Goal: Task Accomplishment & Management: Manage account settings

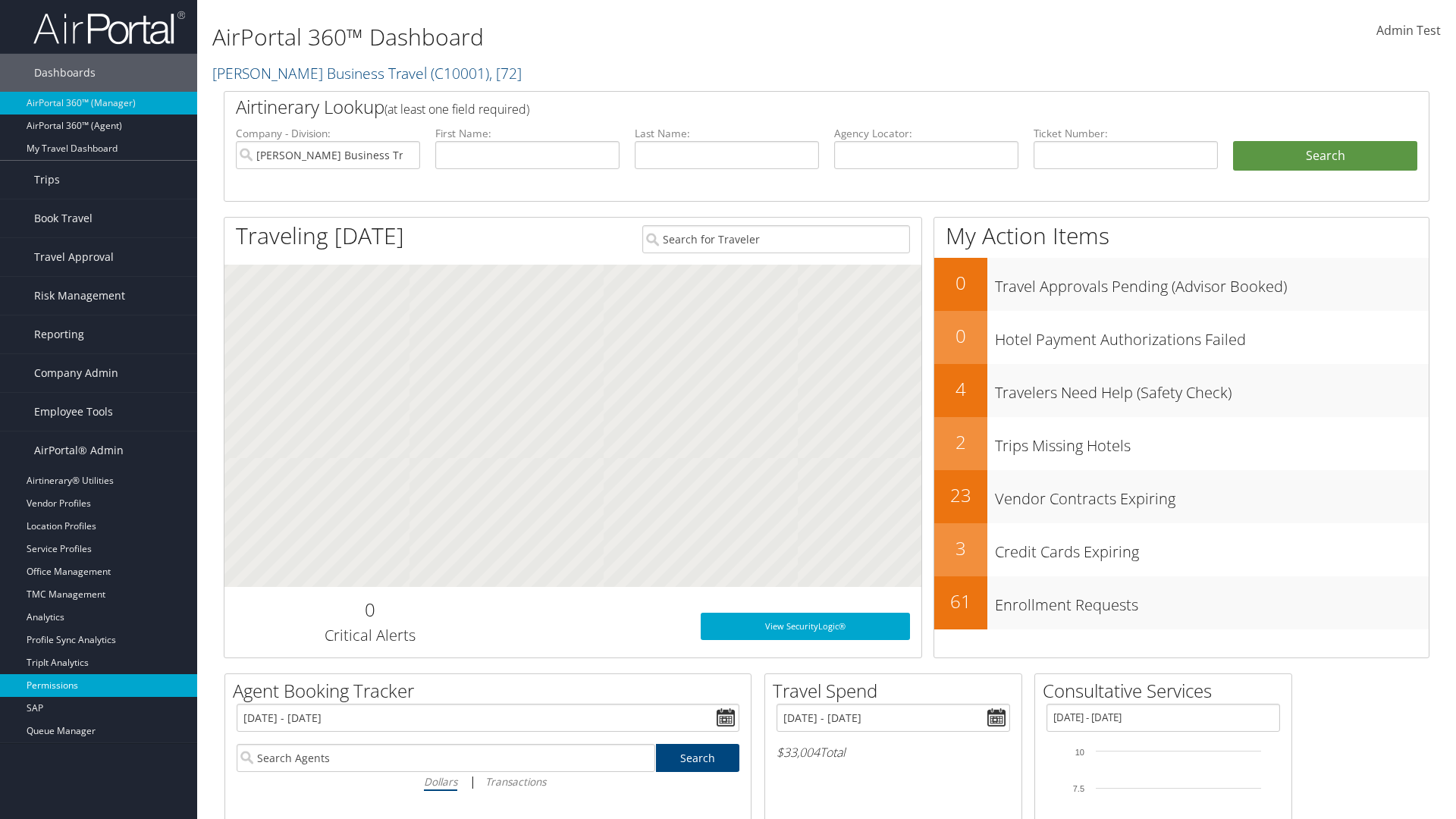
click at [99, 685] on link "Permissions" at bounding box center [98, 685] width 197 height 23
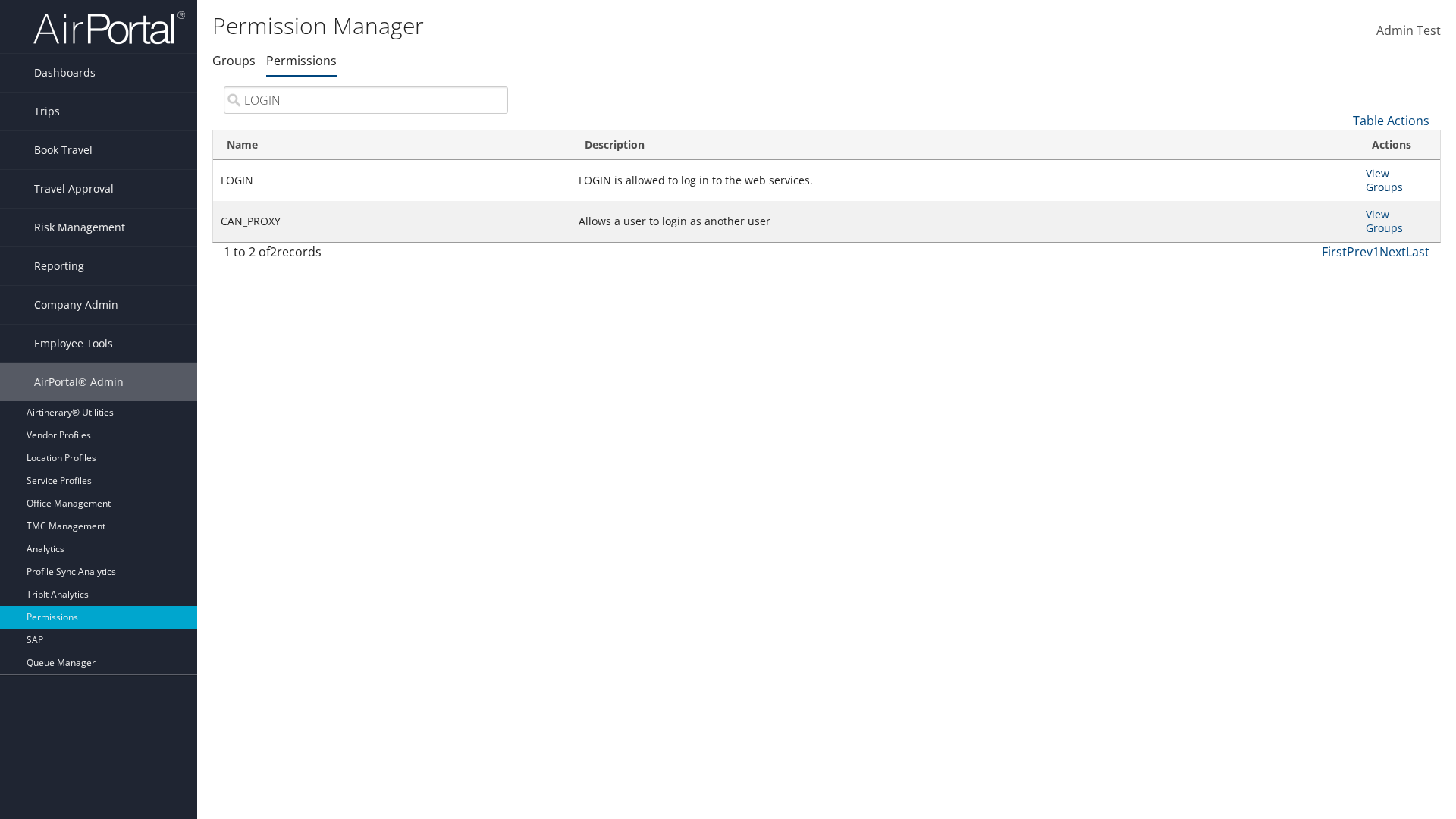
type input "LOGIN"
click at [1377, 173] on link "View Groups" at bounding box center [1384, 181] width 37 height 29
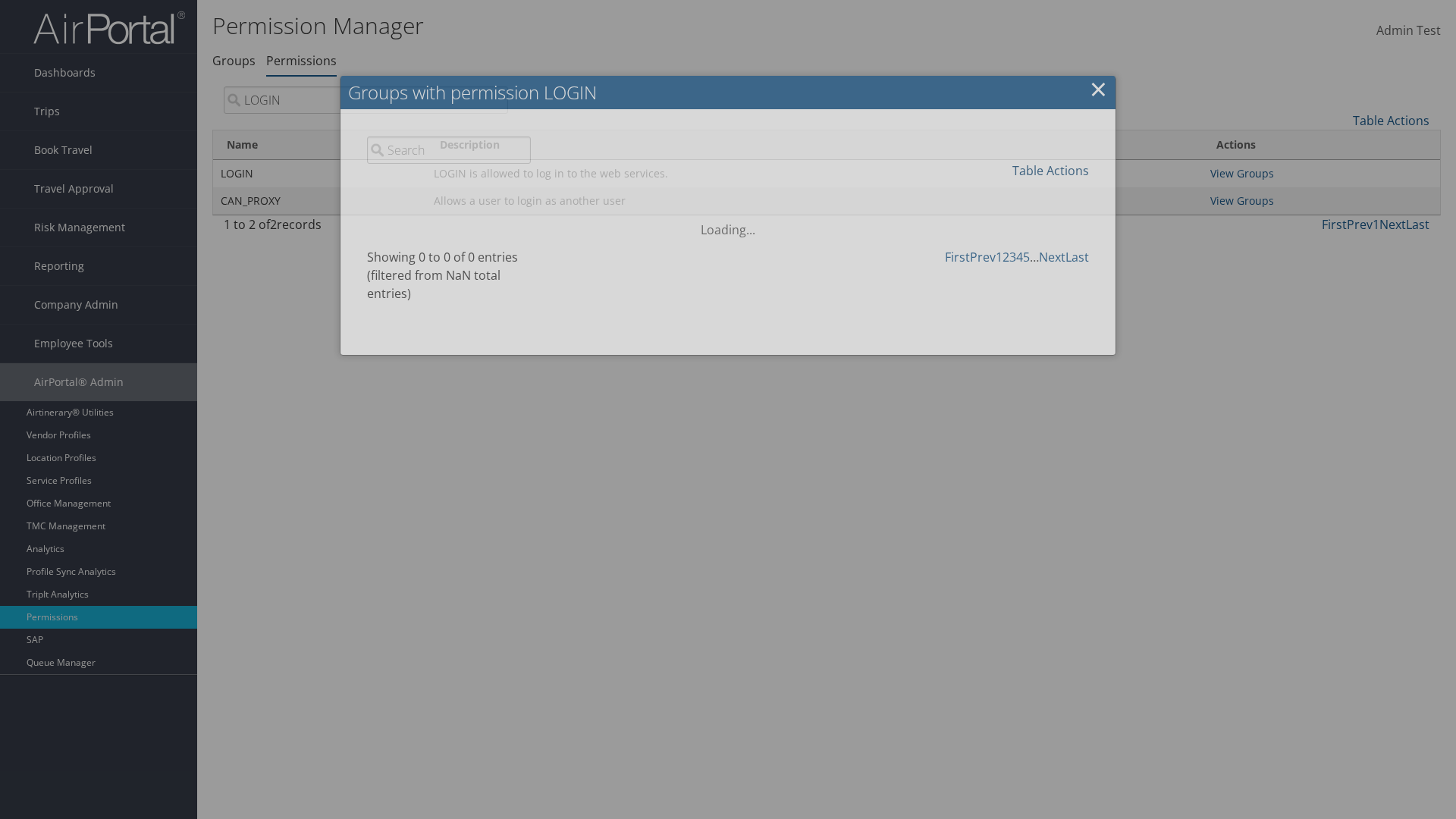
click at [1050, 170] on link "Table Actions" at bounding box center [1050, 171] width 77 height 17
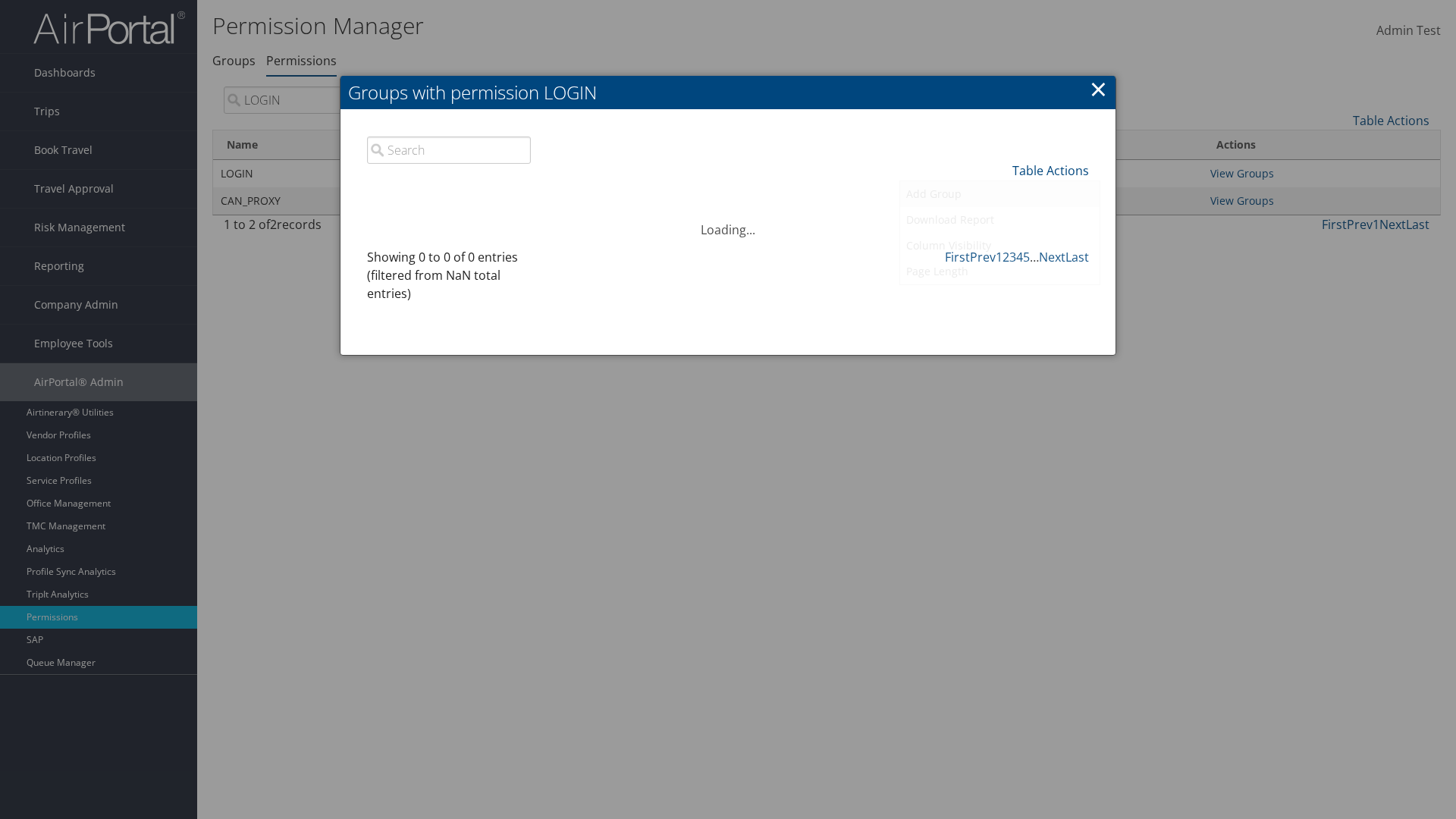
click at [1000, 193] on link "Add Group" at bounding box center [1000, 194] width 200 height 26
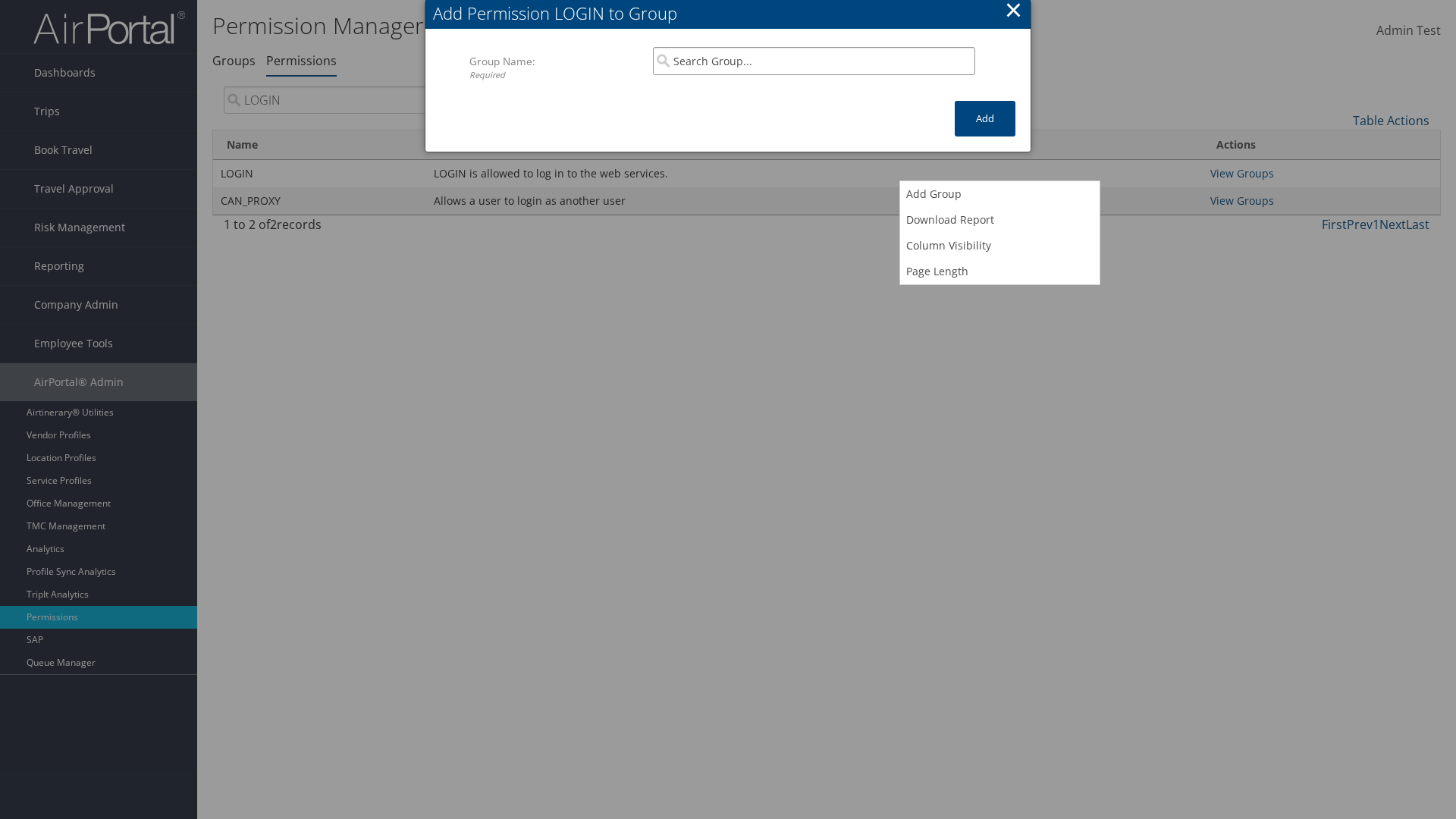
click at [814, 61] on input "search" at bounding box center [814, 61] width 322 height 29
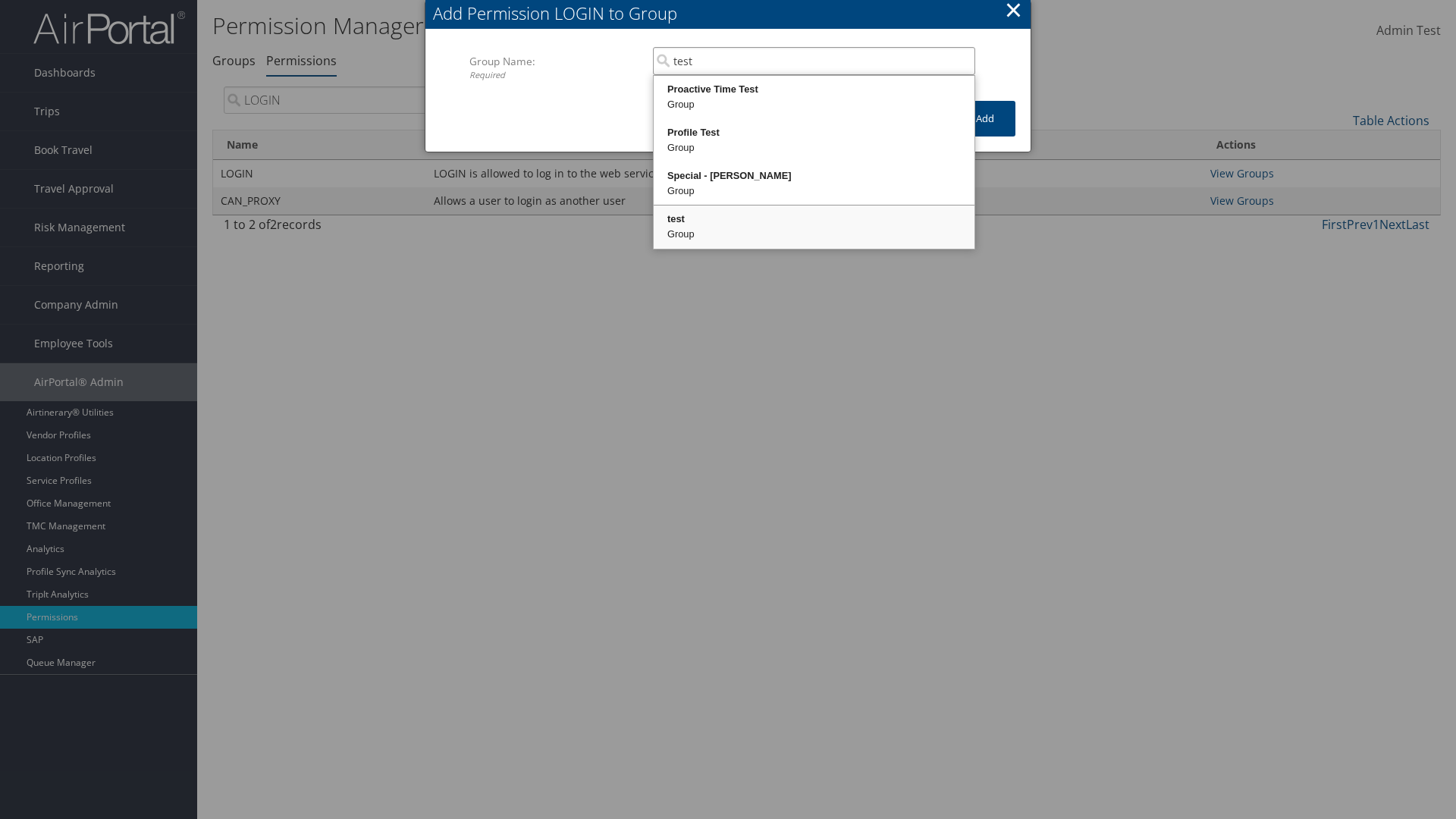
click at [814, 219] on div "test" at bounding box center [814, 219] width 316 height 15
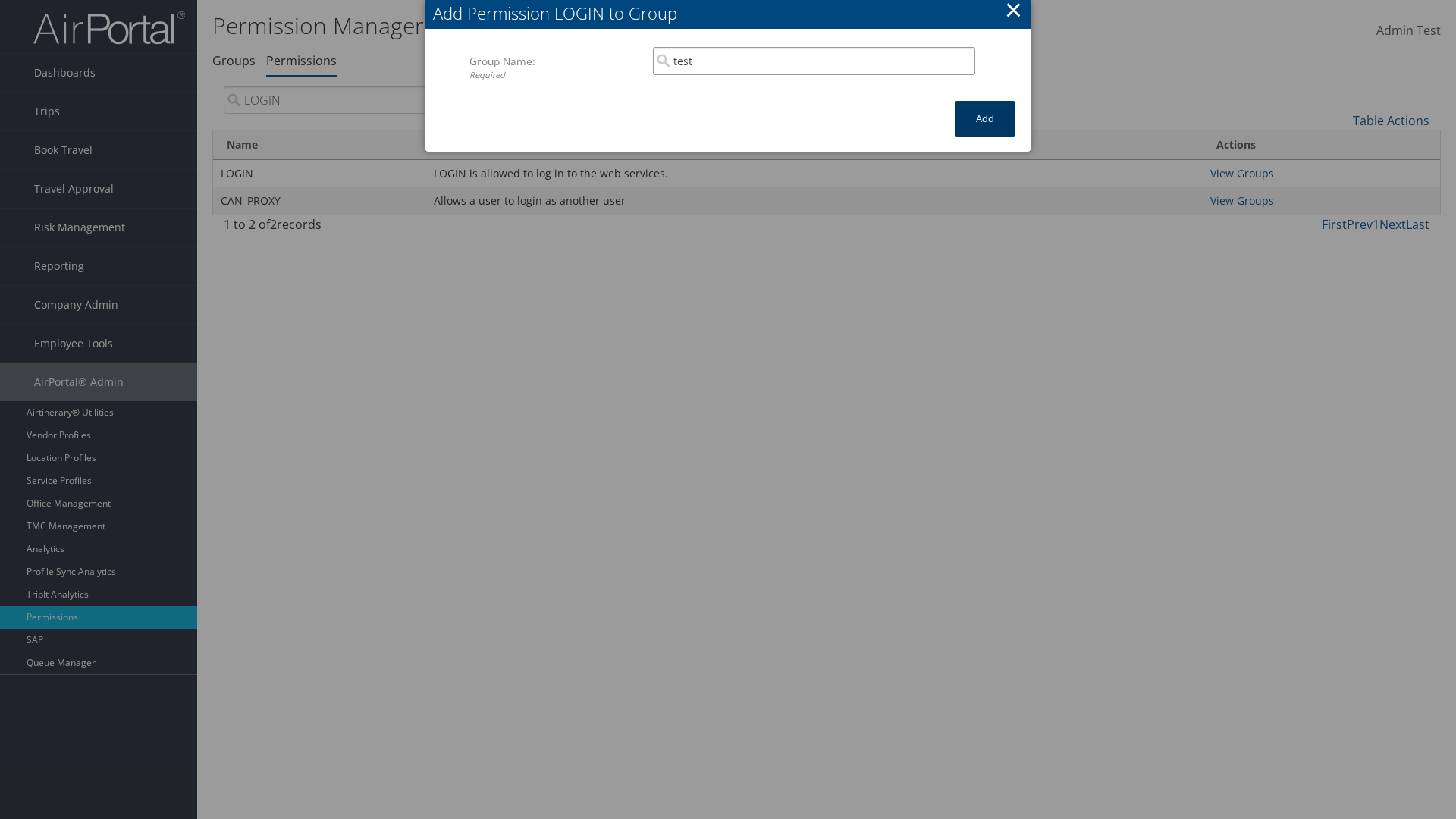
type input "test"
click at [986, 118] on button "Add" at bounding box center [986, 119] width 61 height 36
click at [1013, 12] on button "×" at bounding box center [1013, 10] width 17 height 30
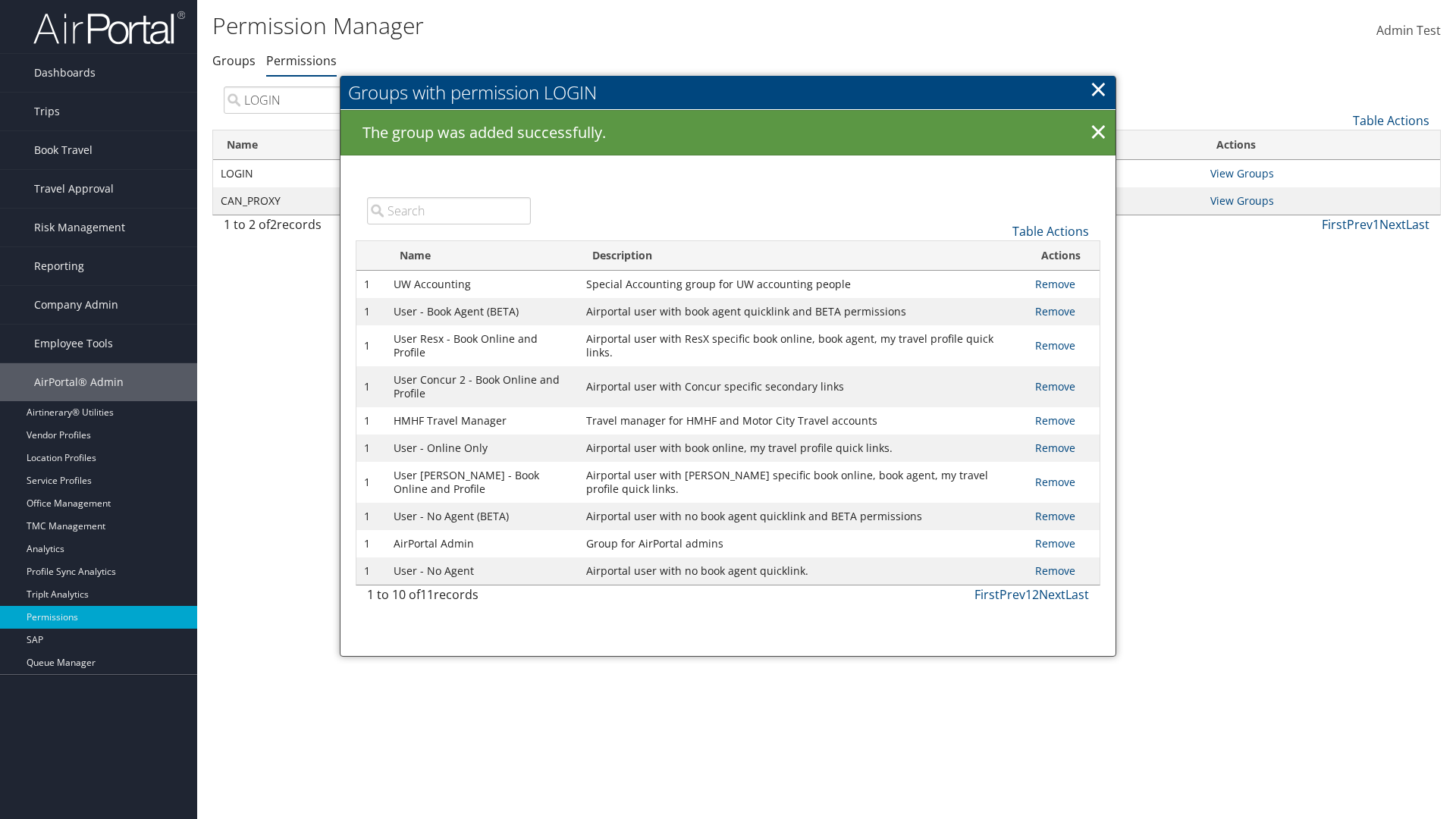
click at [449, 210] on input "search" at bounding box center [449, 210] width 163 height 28
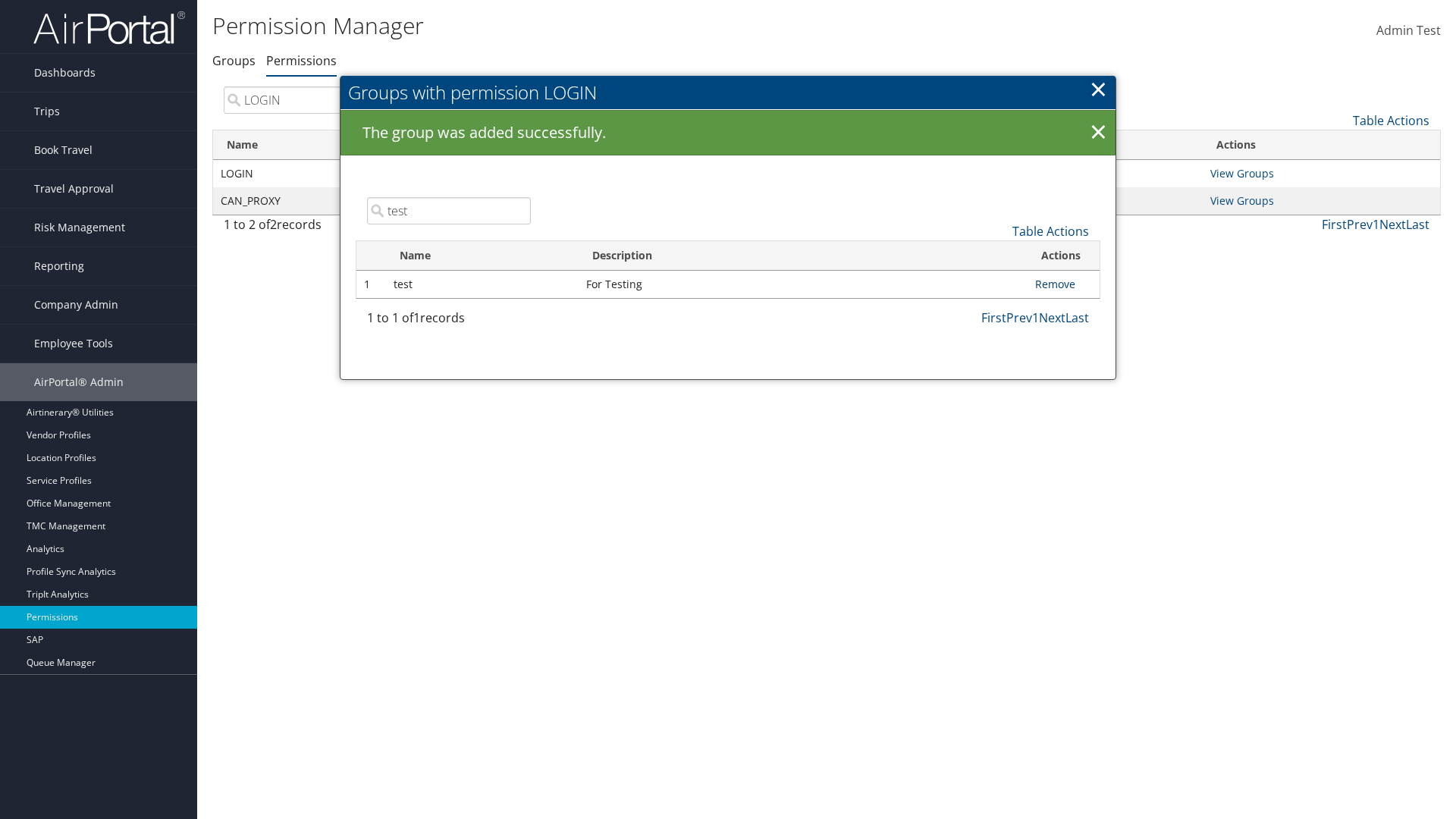
type input "test"
click at [1055, 283] on link "Remove" at bounding box center [1055, 283] width 40 height 14
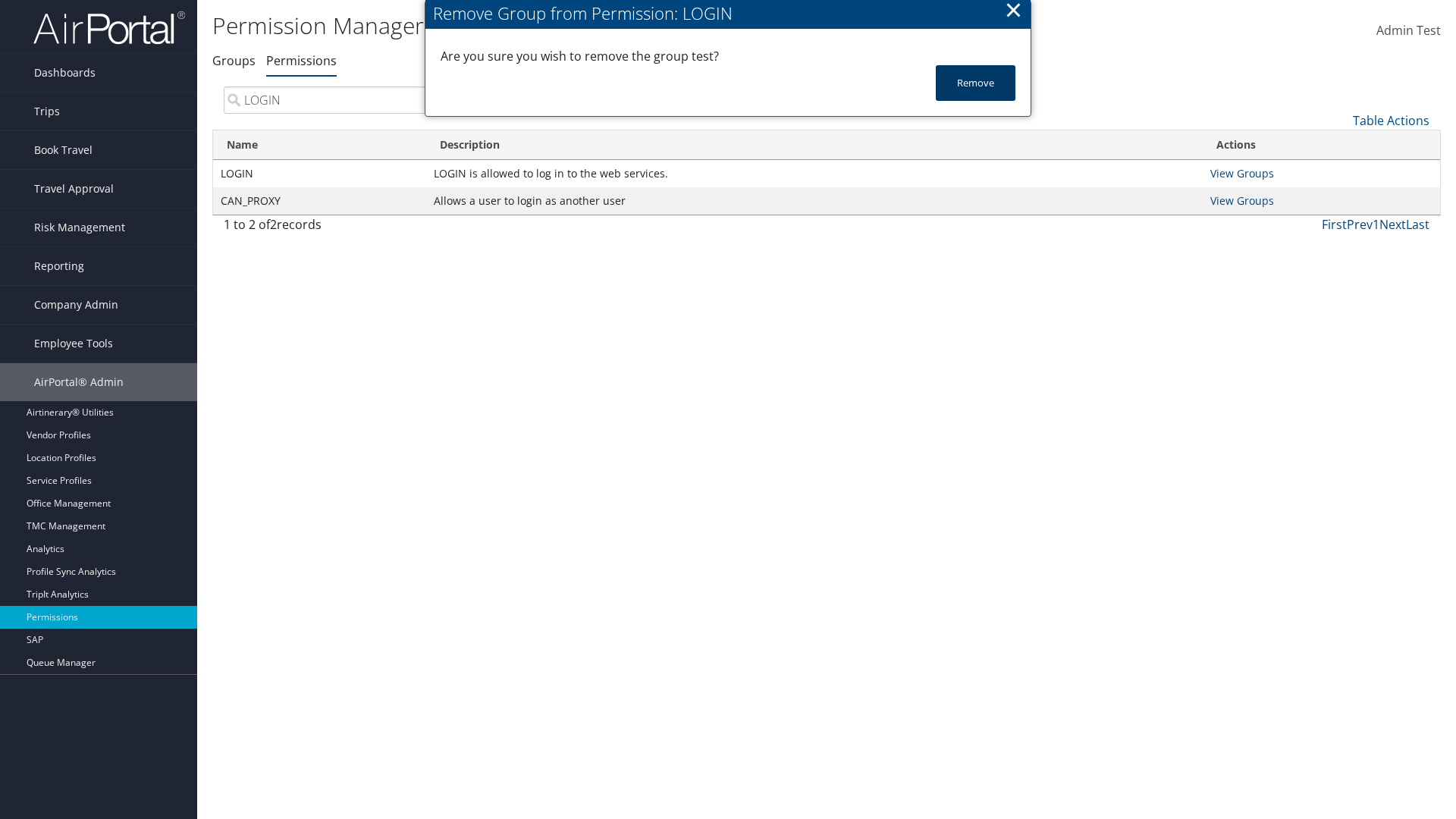
click at [975, 83] on button "Remove" at bounding box center [976, 84] width 80 height 36
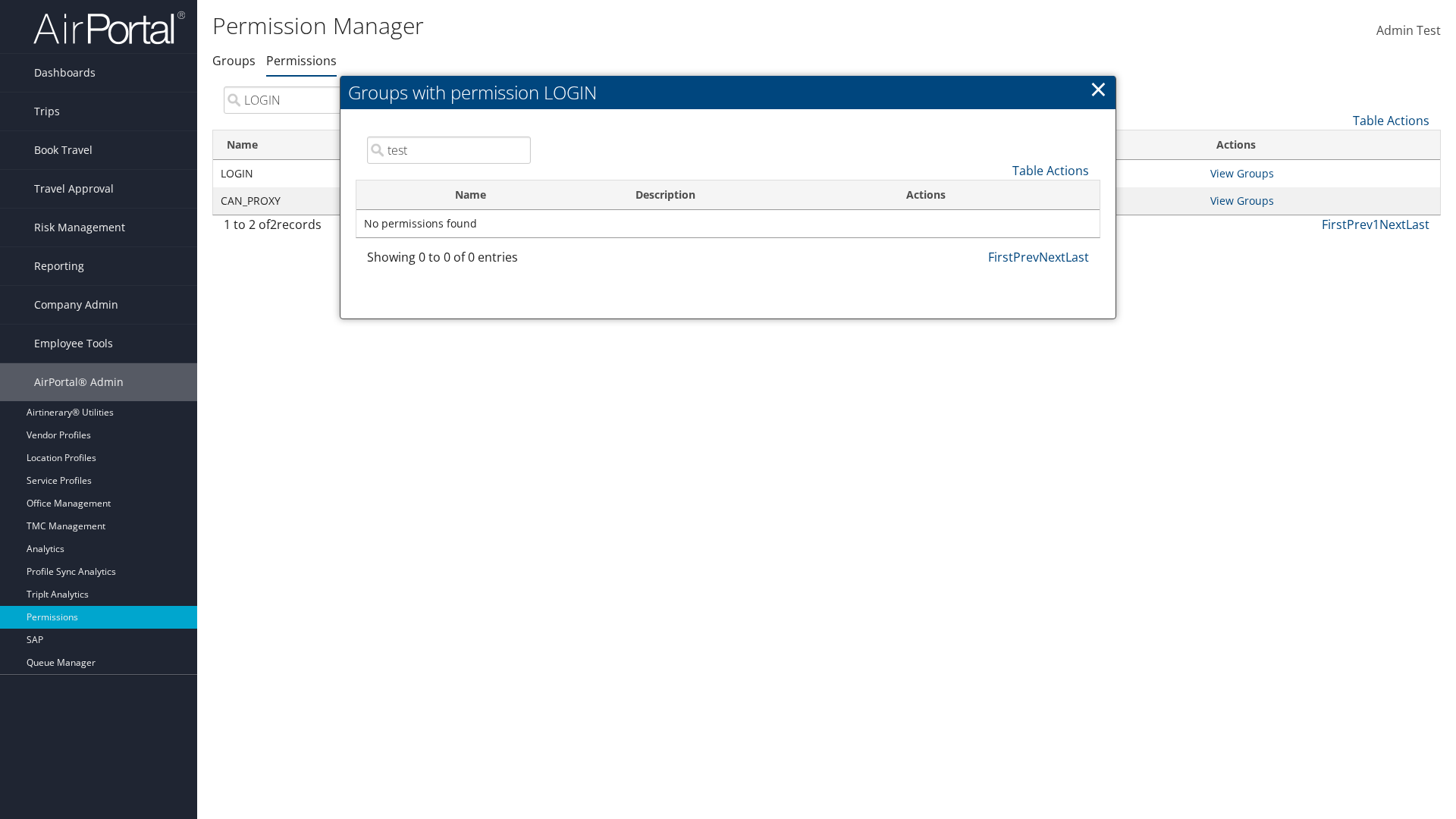
click at [1099, 88] on link "×" at bounding box center [1099, 88] width 17 height 30
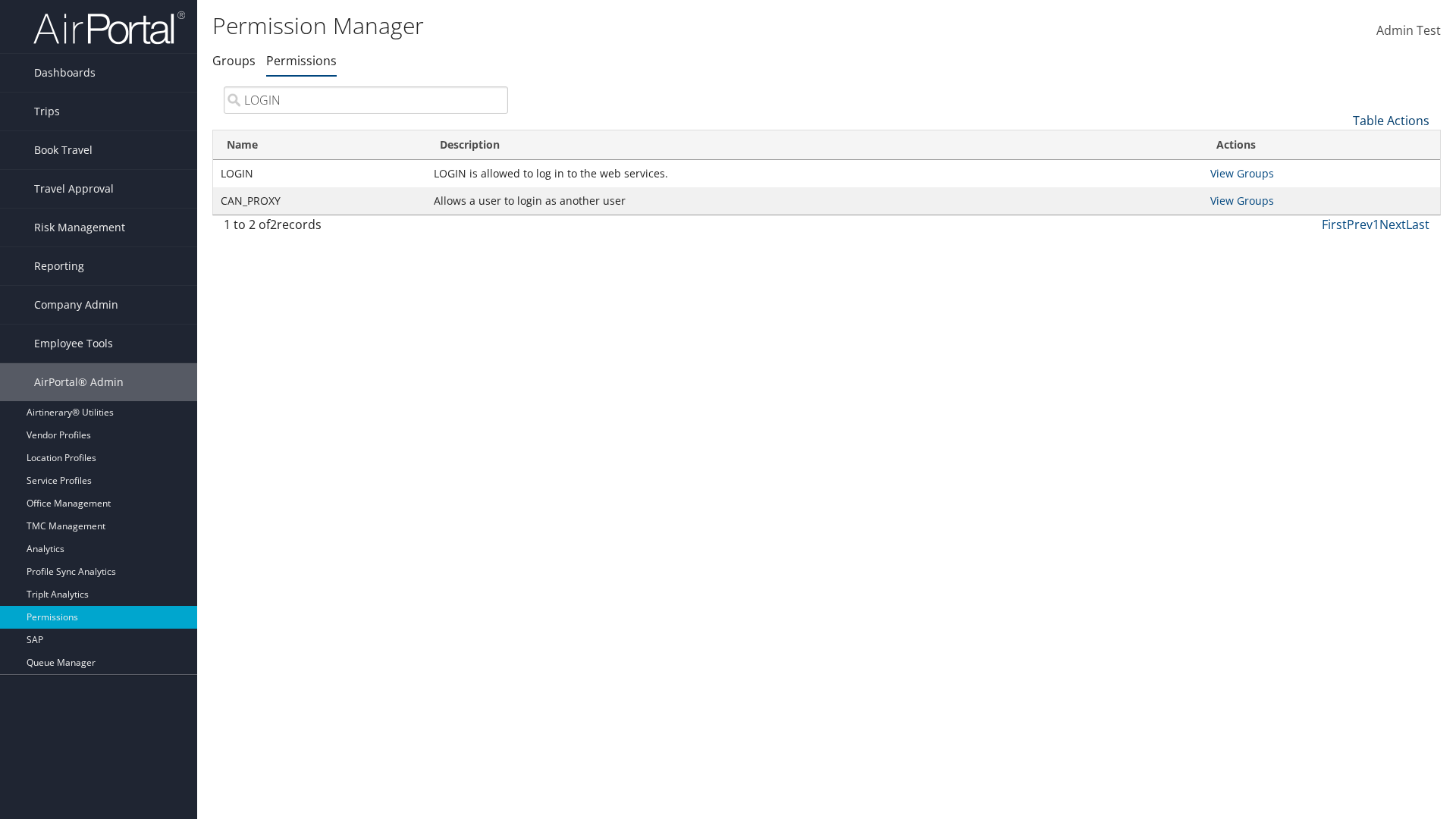
click at [1391, 120] on link "Table Actions" at bounding box center [1391, 121] width 77 height 17
click at [1340, 195] on link "Column Visibility" at bounding box center [1341, 195] width 200 height 26
click at [1340, 144] on link "Name" at bounding box center [1341, 145] width 200 height 26
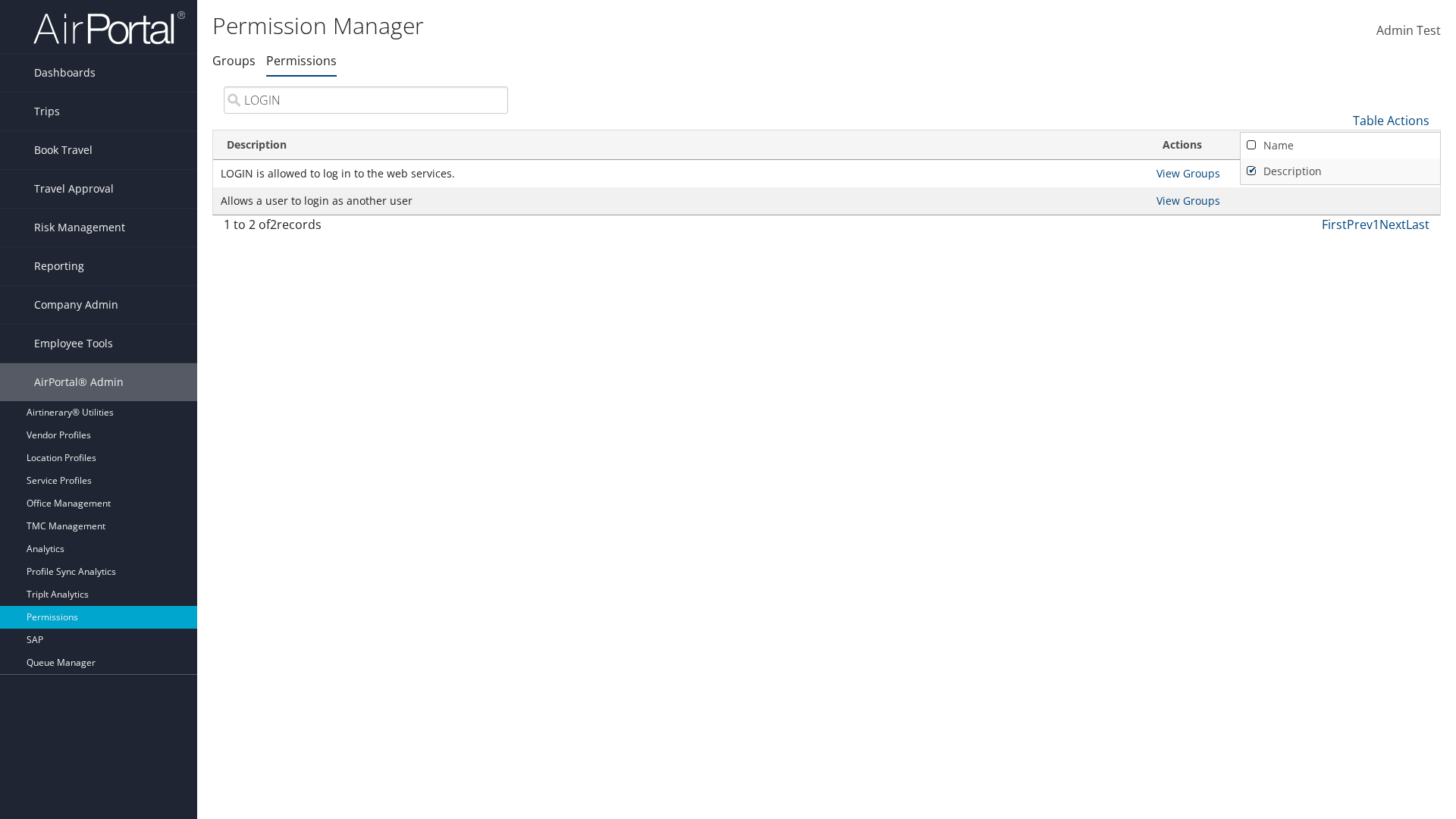
click at [1340, 171] on link "Description" at bounding box center [1341, 171] width 200 height 26
click at [1340, 144] on link "Name" at bounding box center [1341, 145] width 200 height 26
click at [1340, 171] on link "Description" at bounding box center [1341, 171] width 200 height 26
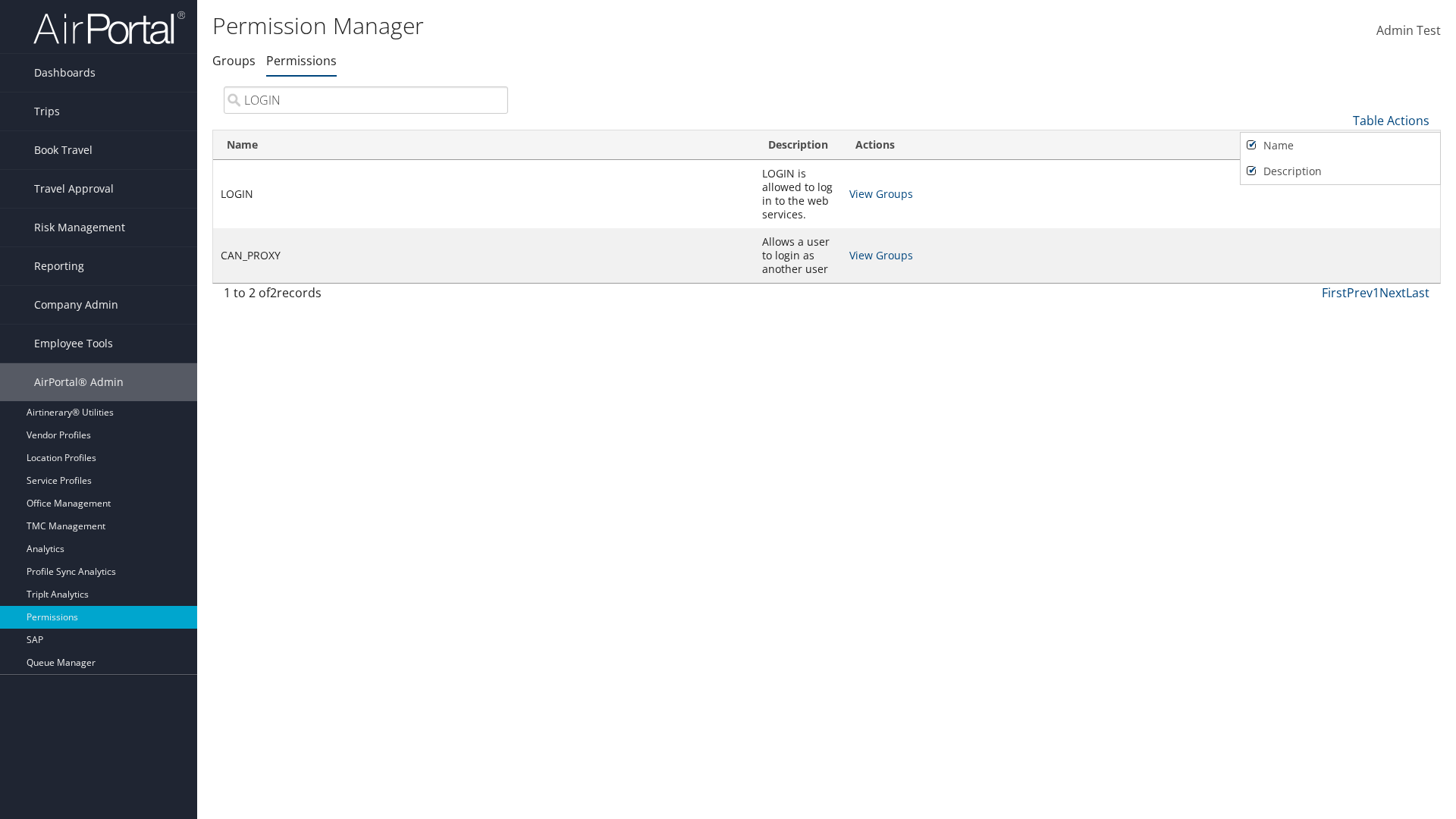
click at [728, 410] on div at bounding box center [728, 410] width 1456 height 819
click at [1391, 120] on link "Table Actions" at bounding box center [1391, 121] width 77 height 17
click at [1340, 220] on link "Page Length" at bounding box center [1341, 220] width 200 height 26
click at [1391, 120] on link "Table Actions" at bounding box center [1391, 121] width 77 height 17
click at [1340, 220] on link "Page Length" at bounding box center [1341, 220] width 200 height 26
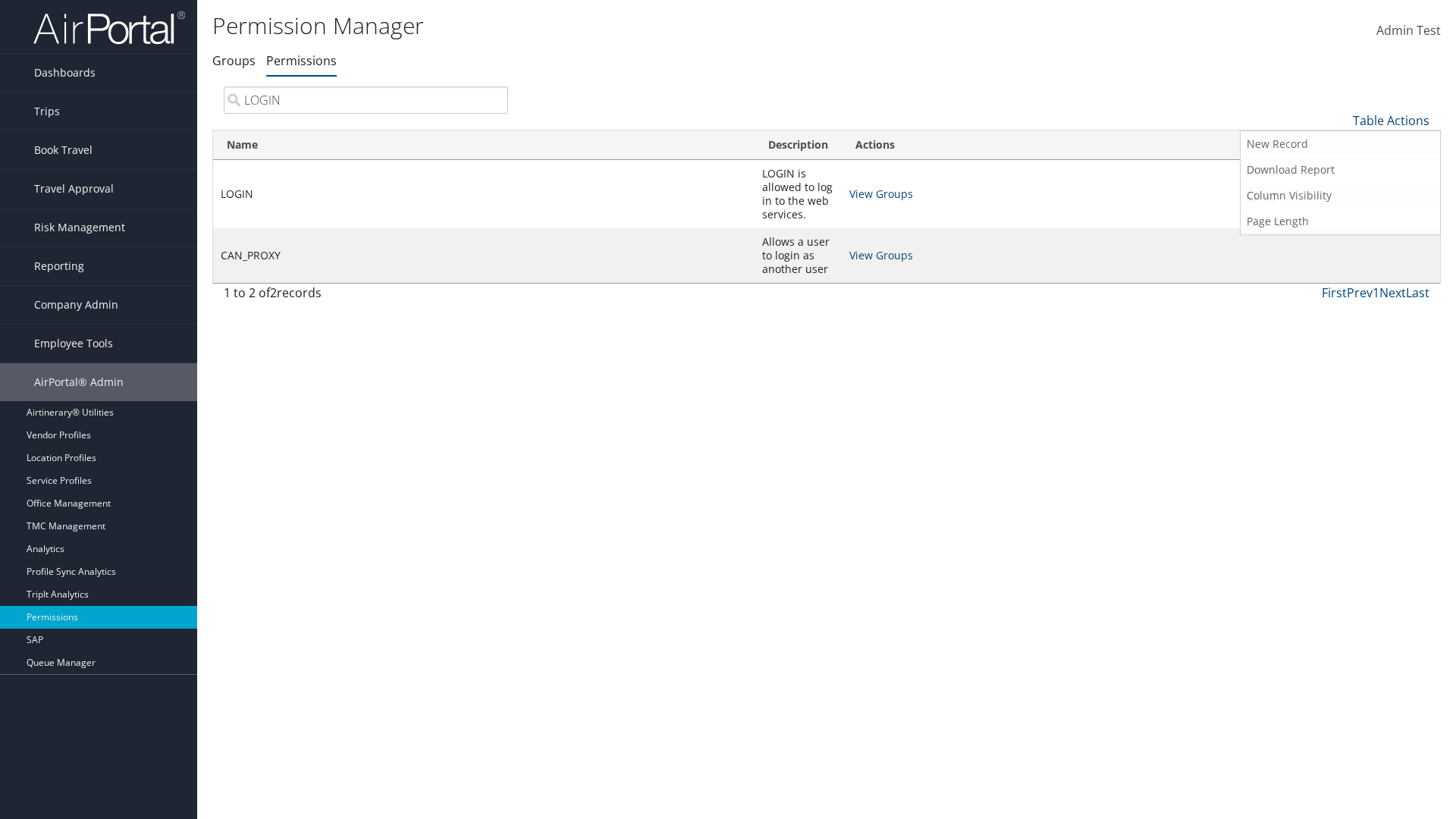
click at [1340, 197] on link "50" at bounding box center [1341, 197] width 200 height 26
